Goal: Information Seeking & Learning: Learn about a topic

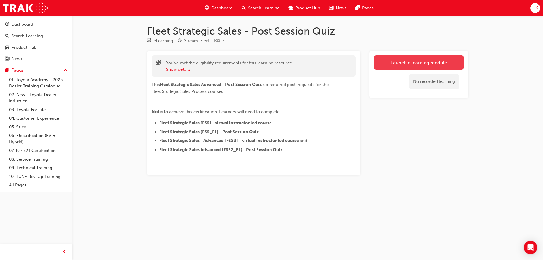
click at [415, 61] on link "Launch eLearning module" at bounding box center [419, 62] width 90 height 14
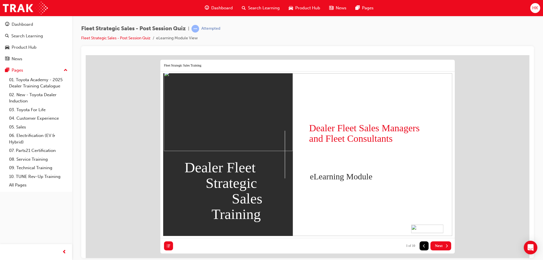
click at [441, 246] on span "Next" at bounding box center [439, 245] width 8 height 5
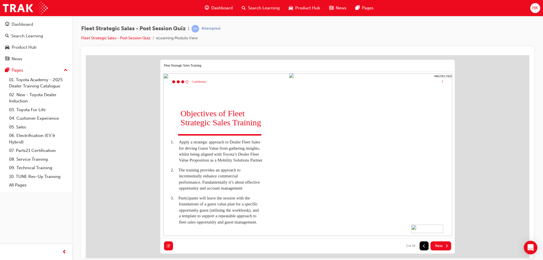
click at [442, 246] on span "Next" at bounding box center [439, 245] width 8 height 5
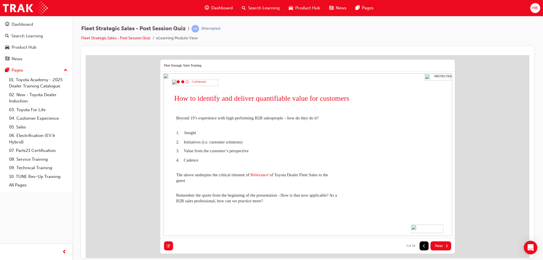
click at [442, 246] on span "Next" at bounding box center [439, 245] width 8 height 5
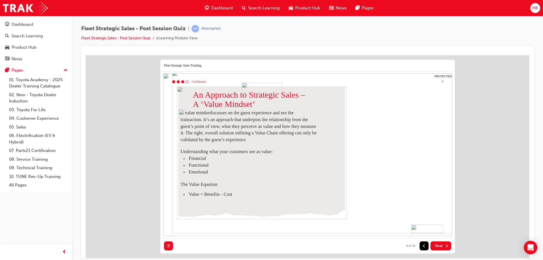
click at [442, 246] on span "Next" at bounding box center [439, 245] width 8 height 5
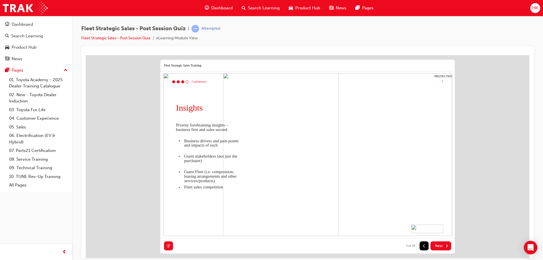
click at [442, 246] on span "Next" at bounding box center [439, 245] width 8 height 5
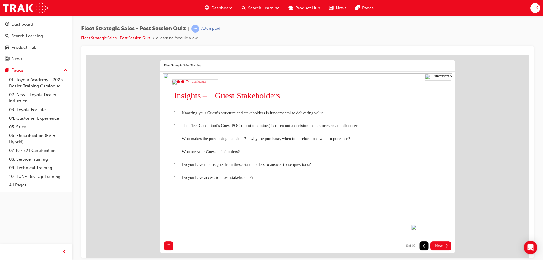
click at [442, 246] on span "Next" at bounding box center [439, 245] width 8 height 5
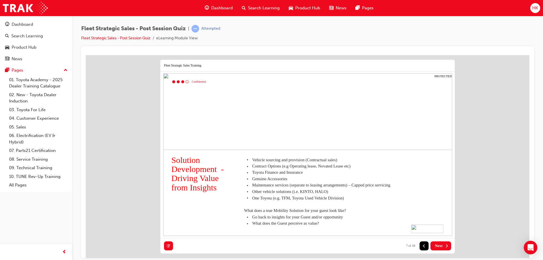
click at [442, 246] on span "Next" at bounding box center [439, 245] width 8 height 5
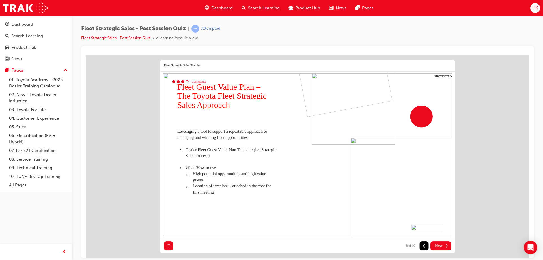
click at [442, 246] on span "Next" at bounding box center [439, 245] width 8 height 5
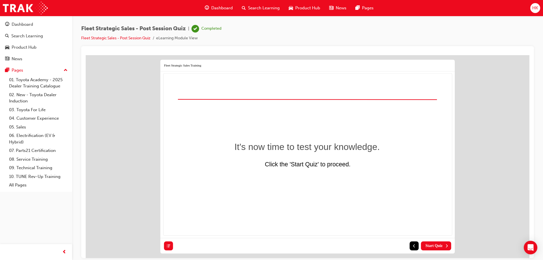
click at [437, 245] on span "Start Quiz" at bounding box center [434, 245] width 17 height 5
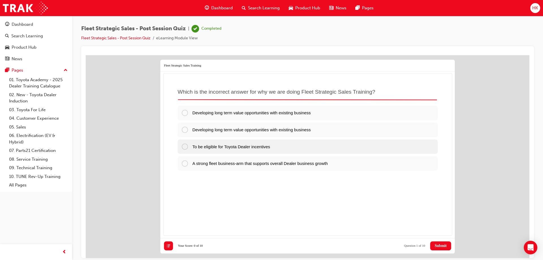
click at [184, 147] on div at bounding box center [186, 146] width 11 height 7
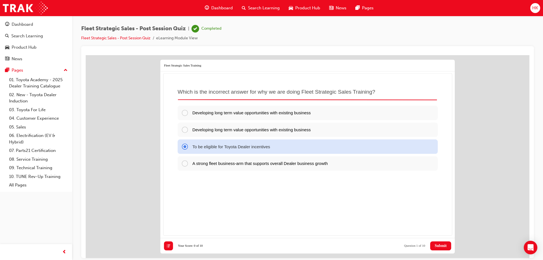
click at [444, 246] on span "Submit" at bounding box center [441, 245] width 12 height 5
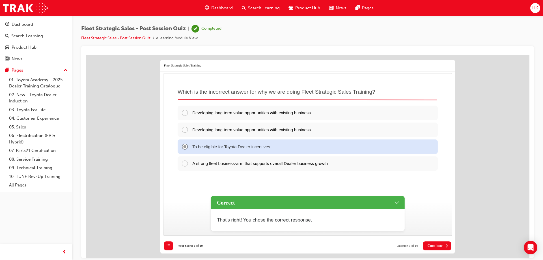
click at [438, 245] on span "Continue" at bounding box center [435, 245] width 15 height 5
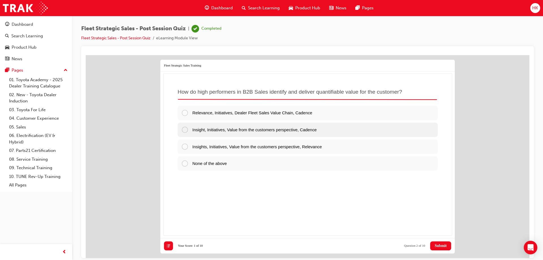
click at [185, 131] on div at bounding box center [186, 129] width 11 height 7
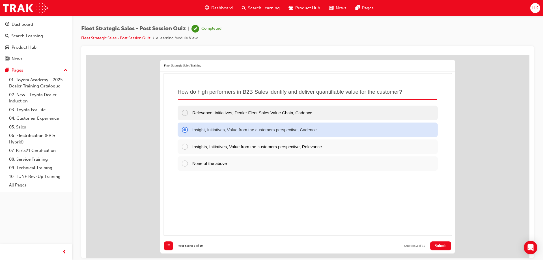
click at [185, 113] on div at bounding box center [186, 112] width 11 height 7
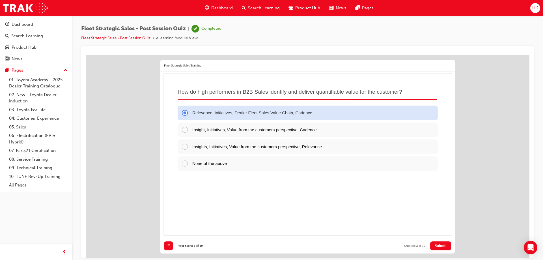
click at [444, 247] on span "Submit" at bounding box center [441, 245] width 12 height 5
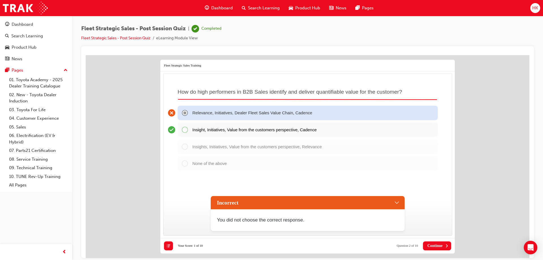
click at [183, 130] on div "Insight, Initiatives, Value from the customers perspective, Cadence" at bounding box center [308, 130] width 260 height 14
click at [398, 202] on div "Incorrect" at bounding box center [308, 202] width 194 height 13
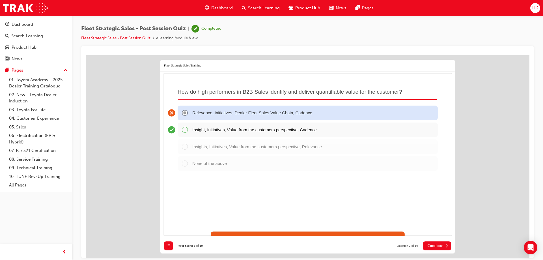
click at [186, 130] on div "Insight, Initiatives, Value from the customers perspective, Cadence" at bounding box center [308, 130] width 260 height 14
click at [171, 130] on div "How do high performers in B2B Sales identify and deliver quantifiable value for…" at bounding box center [307, 154] width 289 height 163
click at [442, 246] on span "Continue" at bounding box center [435, 245] width 15 height 5
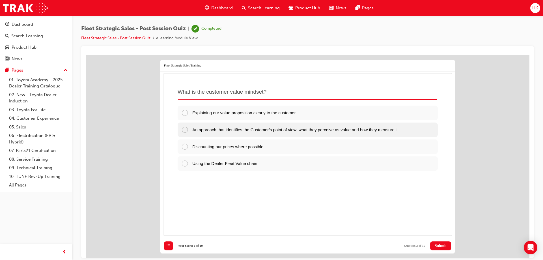
click at [187, 129] on div at bounding box center [186, 129] width 11 height 7
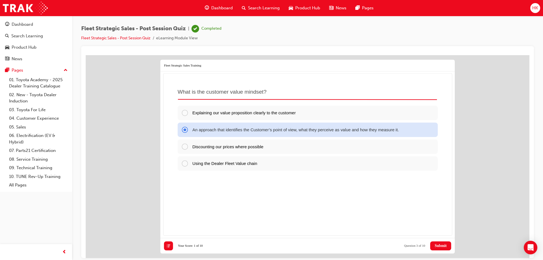
click at [442, 246] on span "Submit" at bounding box center [441, 245] width 12 height 5
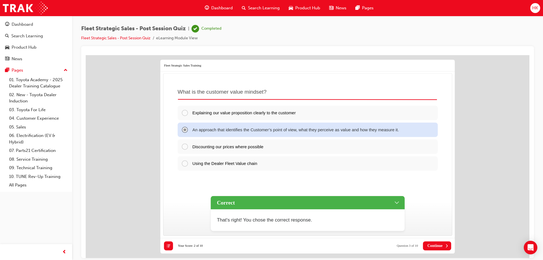
click at [442, 246] on span "Continue" at bounding box center [435, 245] width 15 height 5
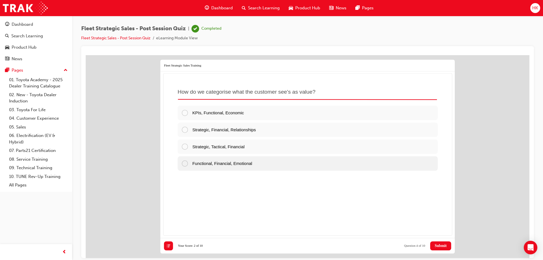
click at [186, 164] on div at bounding box center [186, 163] width 11 height 7
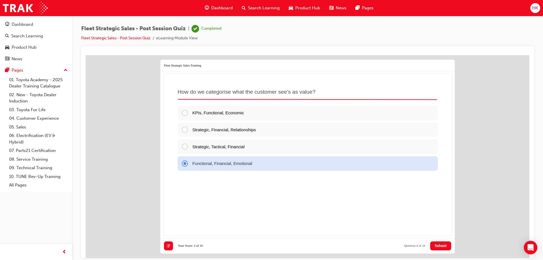
click at [438, 249] on button "Submit" at bounding box center [440, 245] width 21 height 9
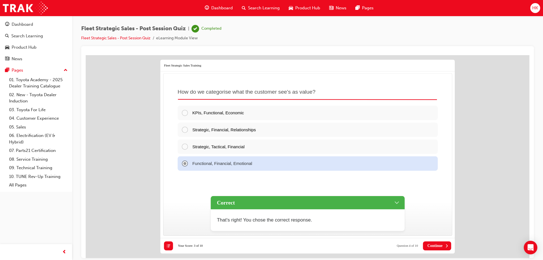
click at [440, 246] on span "Continue" at bounding box center [435, 245] width 15 height 5
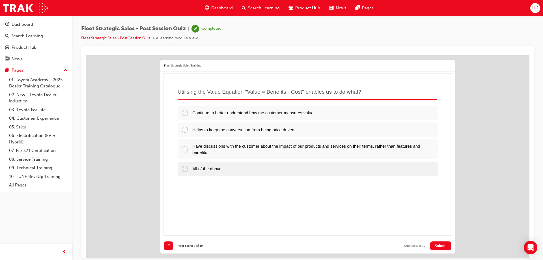
click at [187, 167] on div at bounding box center [186, 168] width 11 height 7
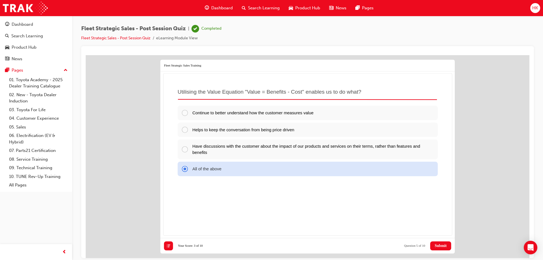
click at [447, 247] on span "Submit" at bounding box center [441, 245] width 12 height 5
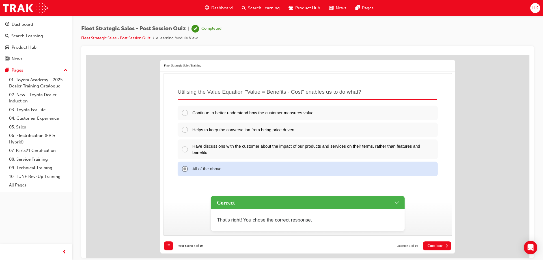
click at [447, 247] on icon at bounding box center [447, 246] width 1 height 3
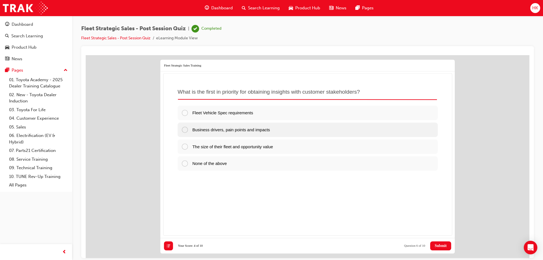
click at [186, 131] on div at bounding box center [186, 129] width 11 height 7
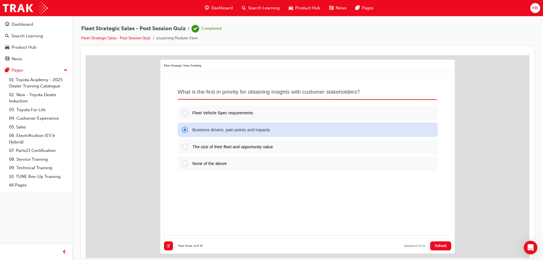
click at [435, 245] on span "Submit" at bounding box center [441, 245] width 12 height 5
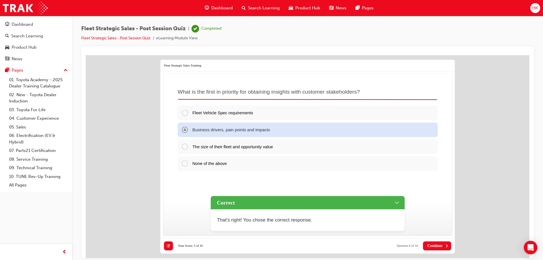
click at [437, 245] on span "Continue" at bounding box center [435, 245] width 15 height 5
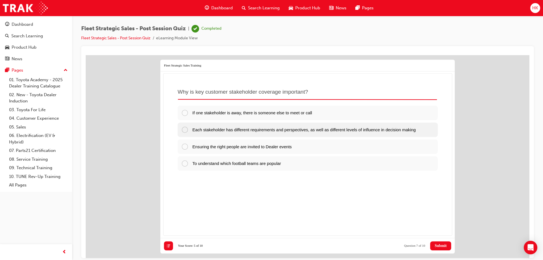
click at [185, 130] on div at bounding box center [186, 129] width 11 height 7
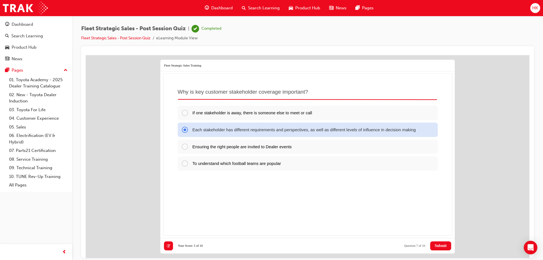
click at [444, 246] on span "Submit" at bounding box center [441, 245] width 12 height 5
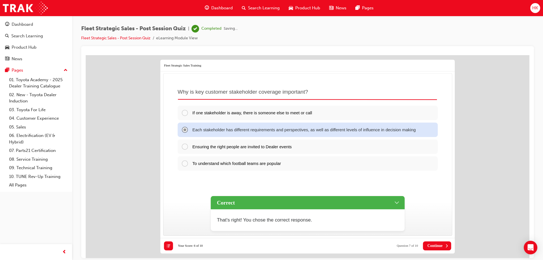
click at [442, 246] on span "Continue" at bounding box center [435, 245] width 15 height 5
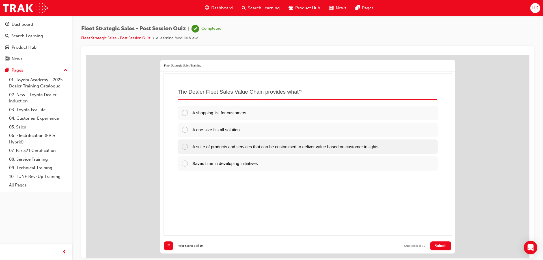
click at [190, 146] on div at bounding box center [186, 146] width 11 height 7
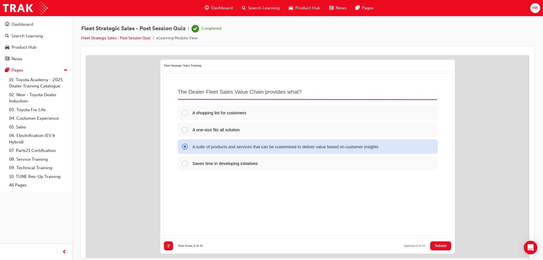
click at [437, 244] on span "Submit" at bounding box center [441, 245] width 12 height 5
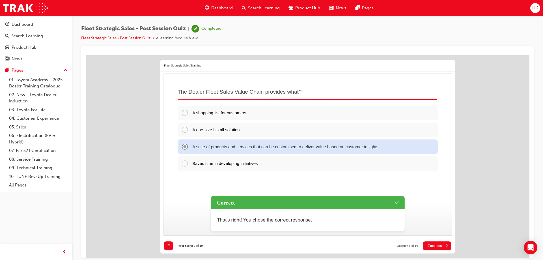
click at [437, 244] on span "Continue" at bounding box center [435, 245] width 15 height 5
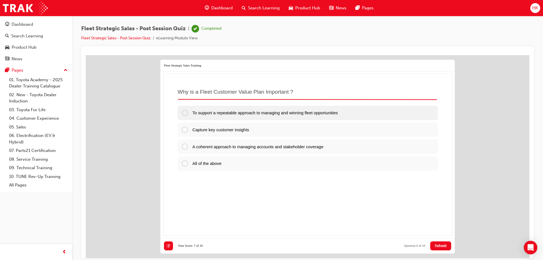
click at [261, 114] on span "To support a repeatable approach to managing and winning fleet opportunities" at bounding box center [265, 112] width 146 height 5
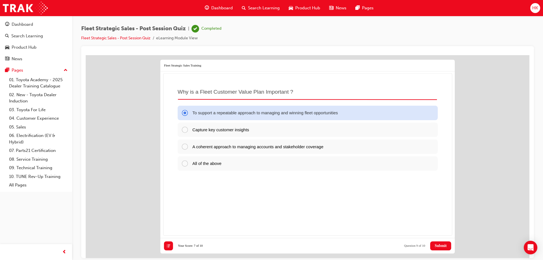
click at [442, 246] on span "Submit" at bounding box center [441, 245] width 12 height 5
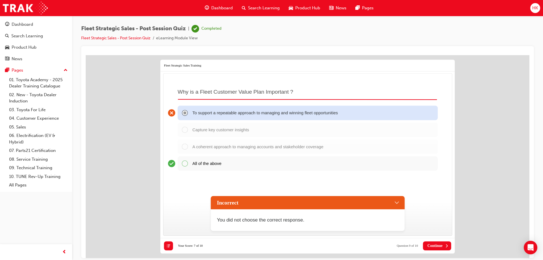
click at [186, 164] on div "All of the above" at bounding box center [308, 163] width 260 height 14
click at [436, 246] on span "Continue" at bounding box center [435, 245] width 15 height 5
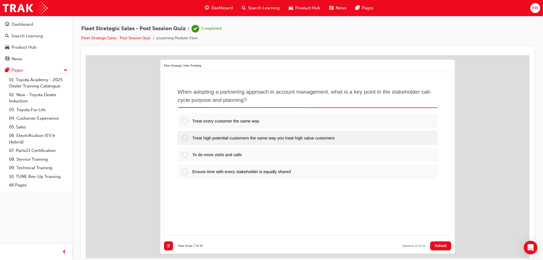
click at [186, 140] on div at bounding box center [186, 137] width 11 height 7
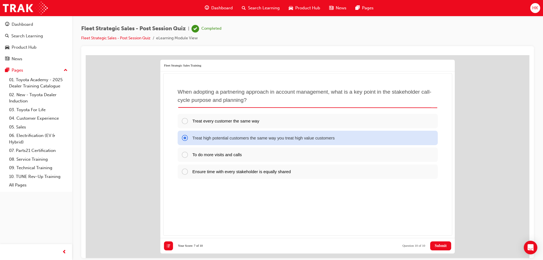
click at [443, 246] on span "Submit" at bounding box center [441, 245] width 12 height 5
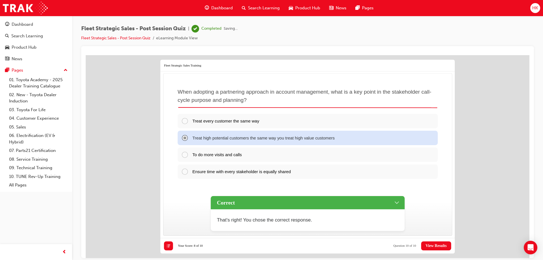
click at [443, 246] on span "View Results" at bounding box center [436, 245] width 21 height 5
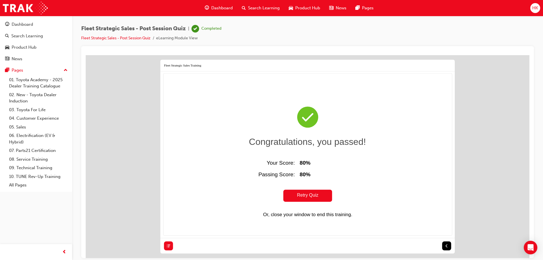
click at [534, 8] on span "HK" at bounding box center [536, 8] width 6 height 7
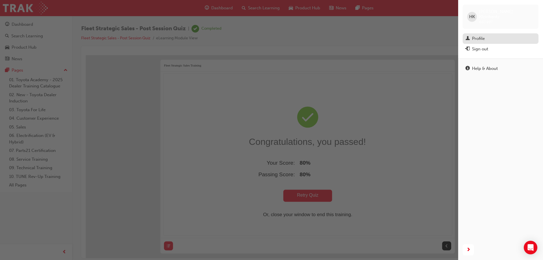
click at [477, 35] on div "Profile" at bounding box center [478, 38] width 13 height 7
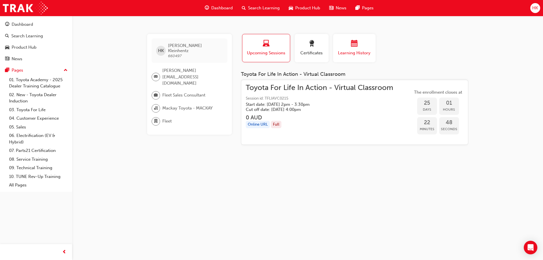
click at [355, 44] on span "calendar-icon" at bounding box center [354, 44] width 7 height 8
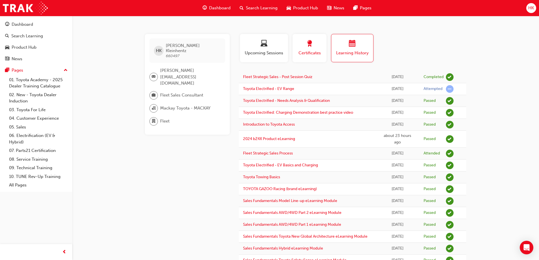
click at [312, 48] on div "button" at bounding box center [309, 44] width 25 height 9
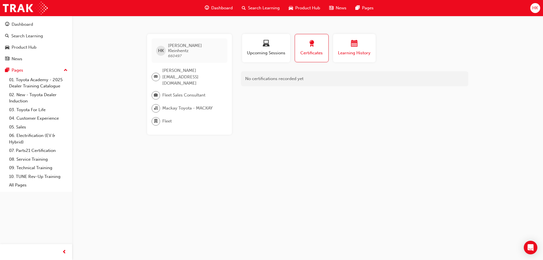
click at [355, 43] on span "calendar-icon" at bounding box center [354, 44] width 7 height 8
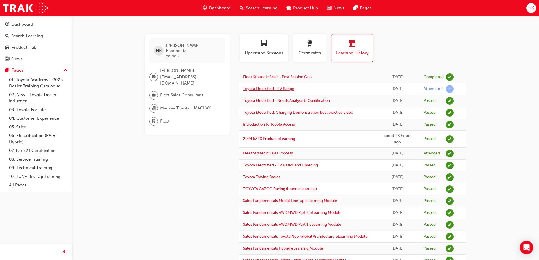
click at [262, 89] on link "Toyota Electrified - EV Range" at bounding box center [268, 88] width 51 height 5
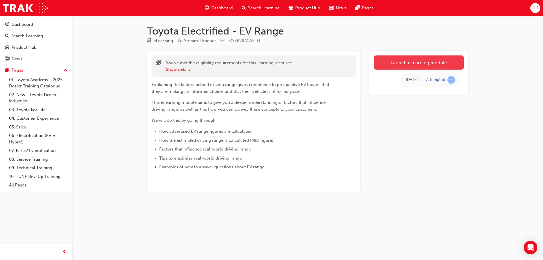
click at [417, 60] on link "Launch eLearning module" at bounding box center [419, 62] width 90 height 14
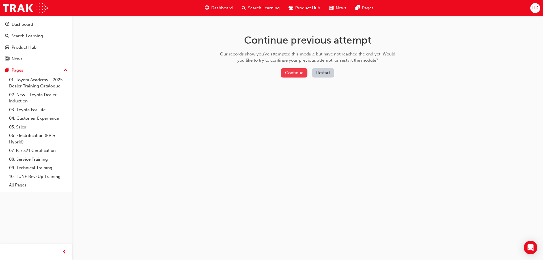
click at [295, 72] on button "Continue" at bounding box center [294, 72] width 27 height 9
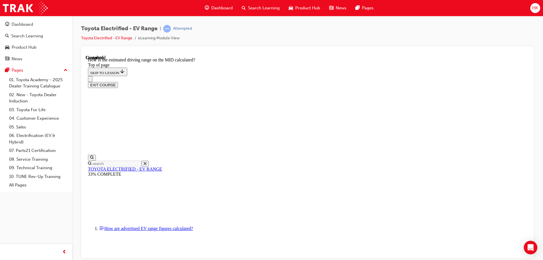
scroll to position [417, 0]
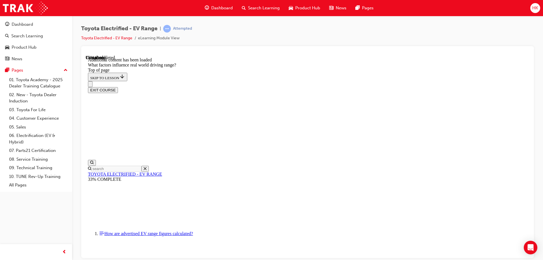
scroll to position [766, 0]
drag, startPoint x: 421, startPoint y: 141, endPoint x: 381, endPoint y: 83, distance: 70.2
drag, startPoint x: 346, startPoint y: 89, endPoint x: 416, endPoint y: 162, distance: 101.3
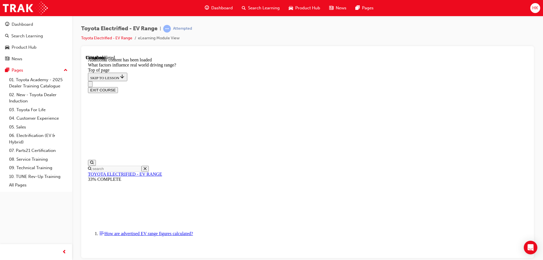
drag, startPoint x: 347, startPoint y: 88, endPoint x: 265, endPoint y: 157, distance: 107.3
drag, startPoint x: 345, startPoint y: 88, endPoint x: 430, endPoint y: 166, distance: 115.4
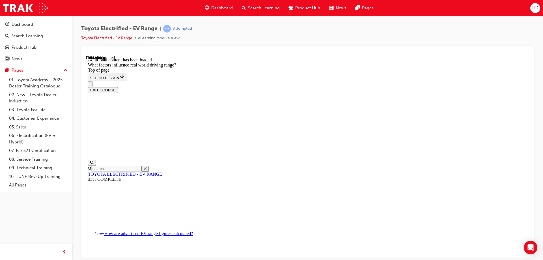
drag, startPoint x: 345, startPoint y: 87, endPoint x: 430, endPoint y: 166, distance: 115.5
drag, startPoint x: 342, startPoint y: 89, endPoint x: 266, endPoint y: 157, distance: 101.9
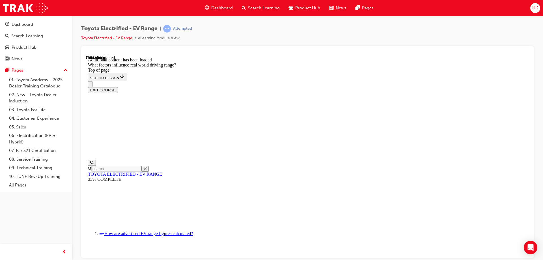
drag, startPoint x: 348, startPoint y: 89, endPoint x: 273, endPoint y: 170, distance: 110.7
drag, startPoint x: 345, startPoint y: 89, endPoint x: 267, endPoint y: 167, distance: 110.1
drag, startPoint x: 345, startPoint y: 88, endPoint x: 431, endPoint y: 165, distance: 115.8
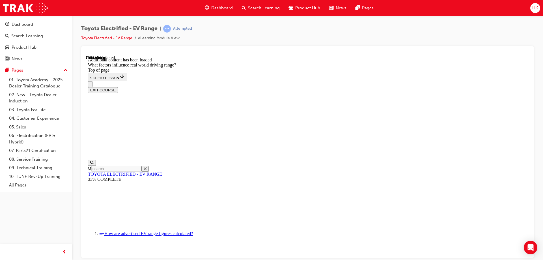
drag, startPoint x: 347, startPoint y: 88, endPoint x: 434, endPoint y: 162, distance: 114.1
drag, startPoint x: 345, startPoint y: 90, endPoint x: 442, endPoint y: 170, distance: 126.2
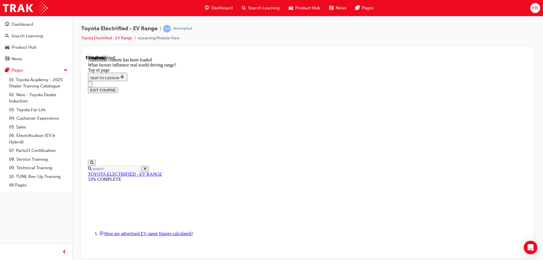
drag, startPoint x: 346, startPoint y: 89, endPoint x: 278, endPoint y: 162, distance: 99.9
drag, startPoint x: 346, startPoint y: 89, endPoint x: 420, endPoint y: 170, distance: 109.8
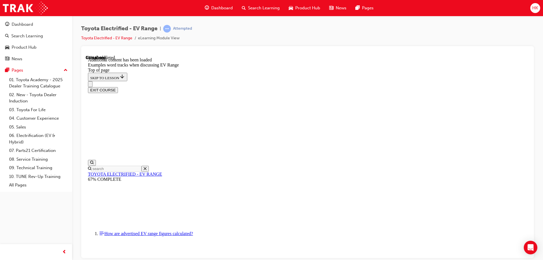
scroll to position [444, 0]
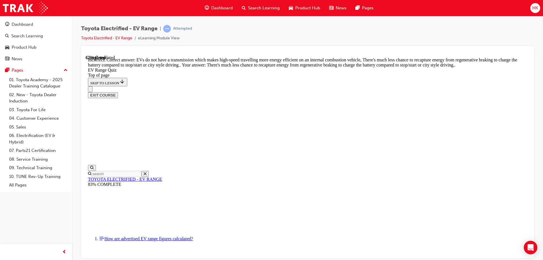
scroll to position [138, 0]
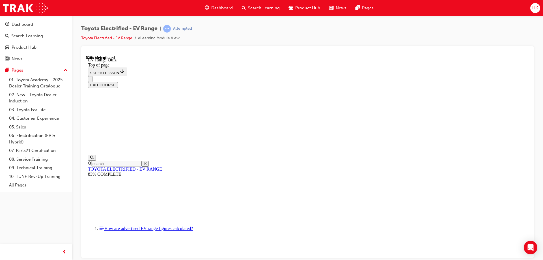
scroll to position [102, 0]
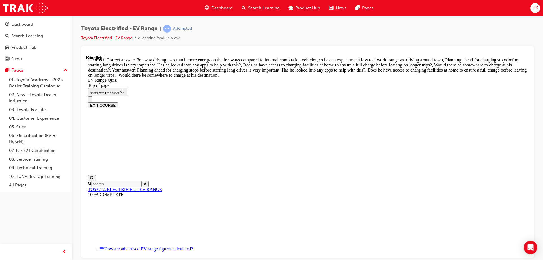
scroll to position [163, 0]
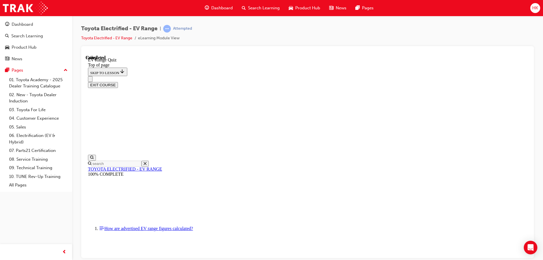
scroll to position [87, 0]
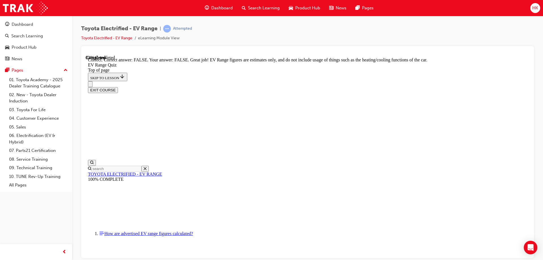
scroll to position [101, 0]
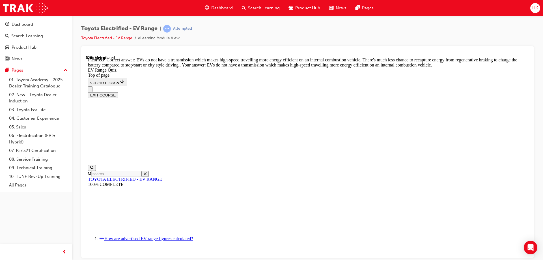
scroll to position [138, 0]
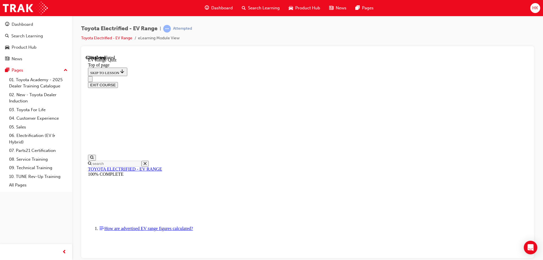
scroll to position [102, 0]
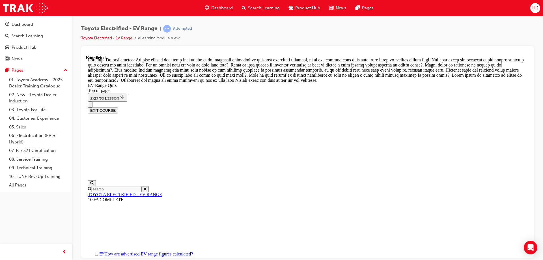
scroll to position [198, 0]
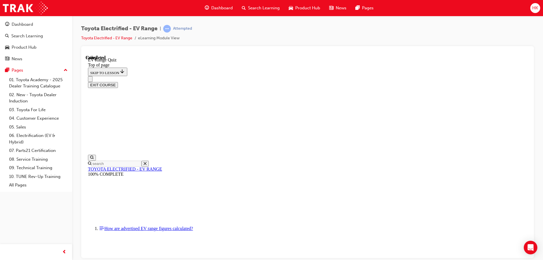
scroll to position [87, 0]
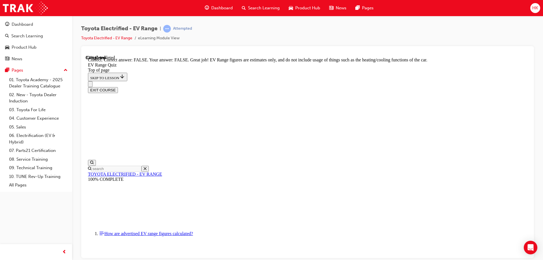
scroll to position [101, 0]
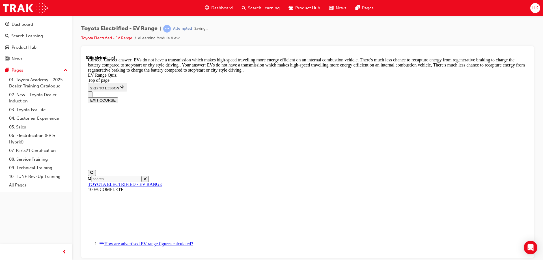
scroll to position [138, 0]
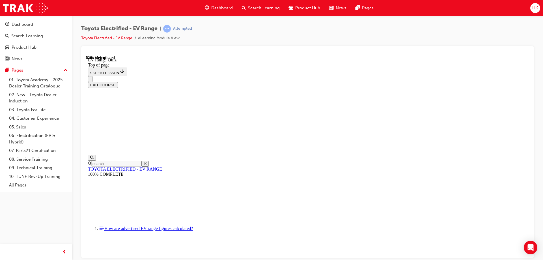
scroll to position [102, 0]
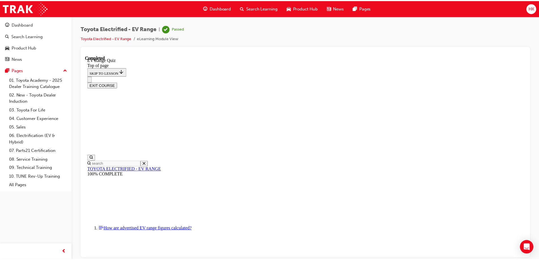
scroll to position [87, 0]
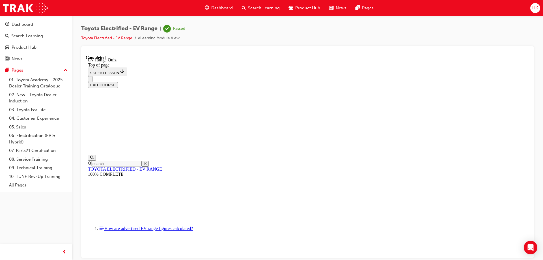
click at [222, 9] on span "Dashboard" at bounding box center [222, 8] width 22 height 7
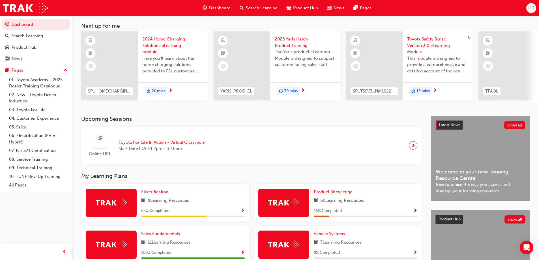
scroll to position [57, 0]
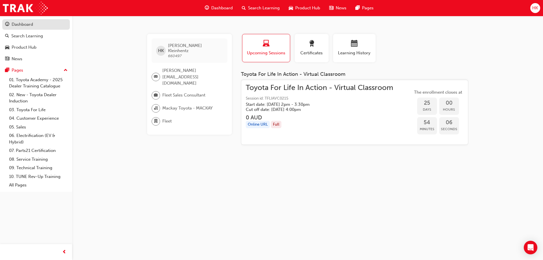
click at [24, 24] on div "Dashboard" at bounding box center [23, 24] width 22 height 7
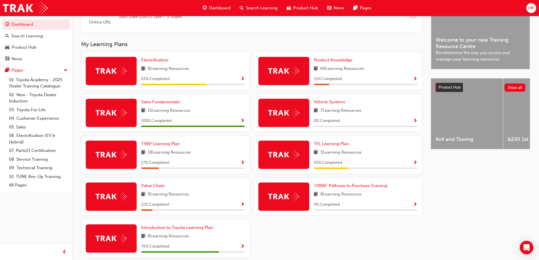
scroll to position [170, 0]
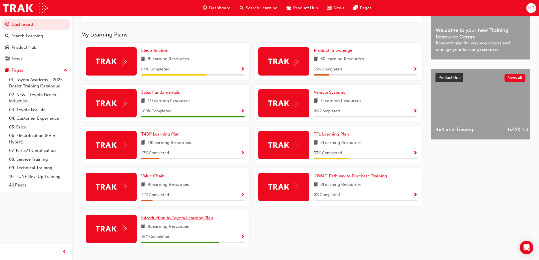
click at [184, 219] on span "Introduction to Toyota Learning Plan" at bounding box center [177, 217] width 72 height 5
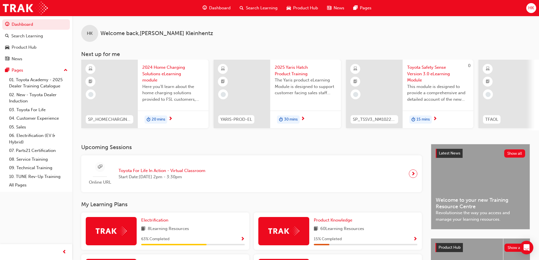
click at [157, 119] on span "20 mins" at bounding box center [159, 119] width 14 height 7
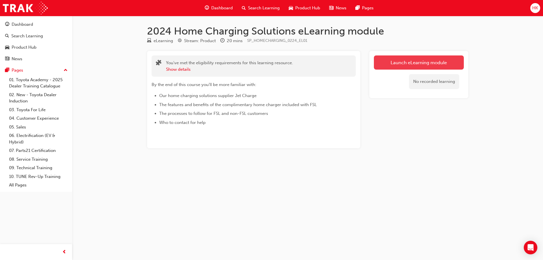
click at [425, 63] on link "Launch eLearning module" at bounding box center [419, 62] width 90 height 14
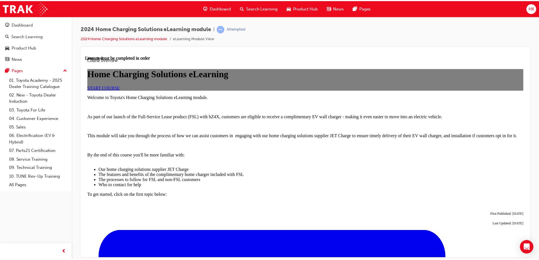
scroll to position [57, 0]
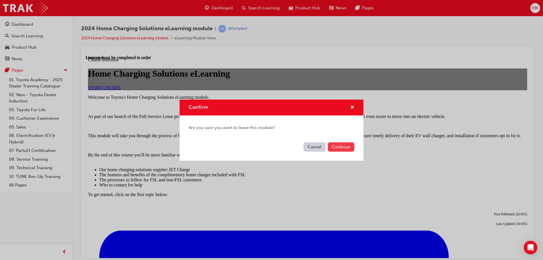
click at [344, 148] on button "Continue" at bounding box center [341, 146] width 27 height 9
